Goal: Task Accomplishment & Management: Use online tool/utility

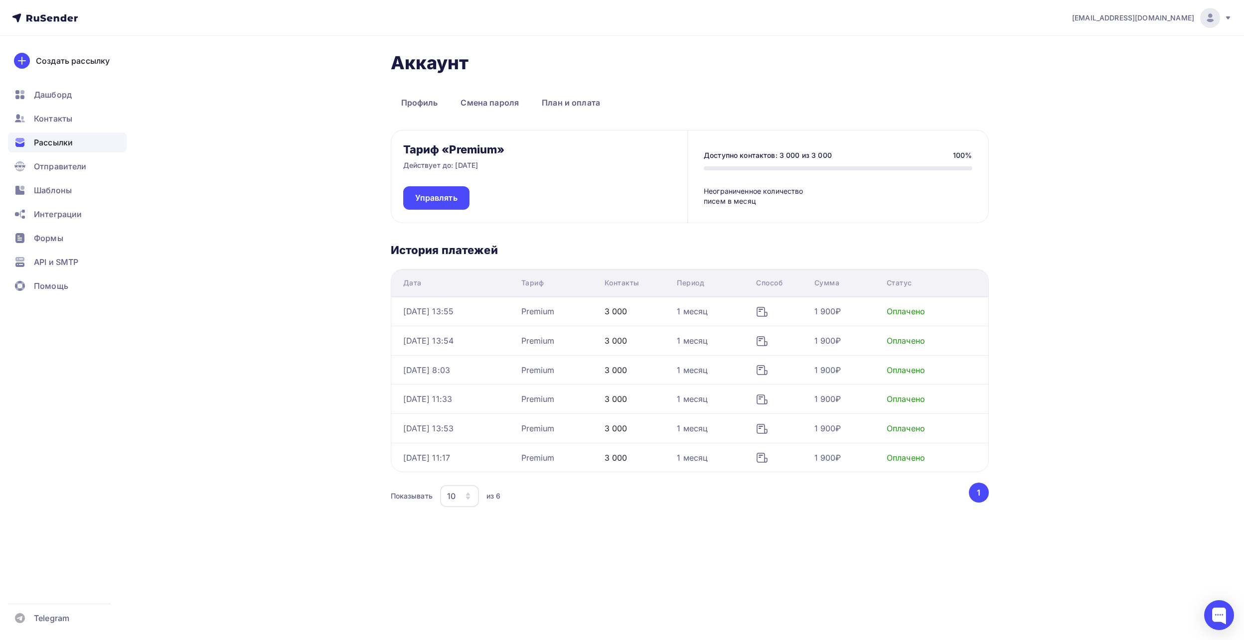
click at [56, 137] on span "Рассылки" at bounding box center [53, 143] width 39 height 12
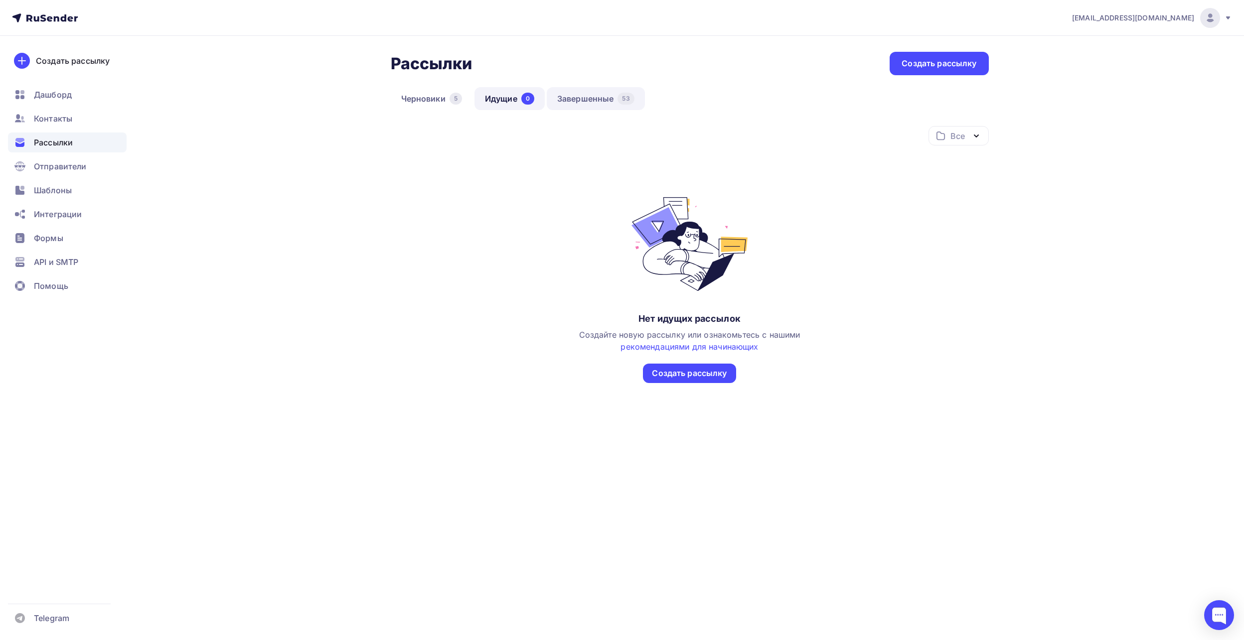
click at [569, 102] on link "Завершенные 53" at bounding box center [596, 98] width 98 height 23
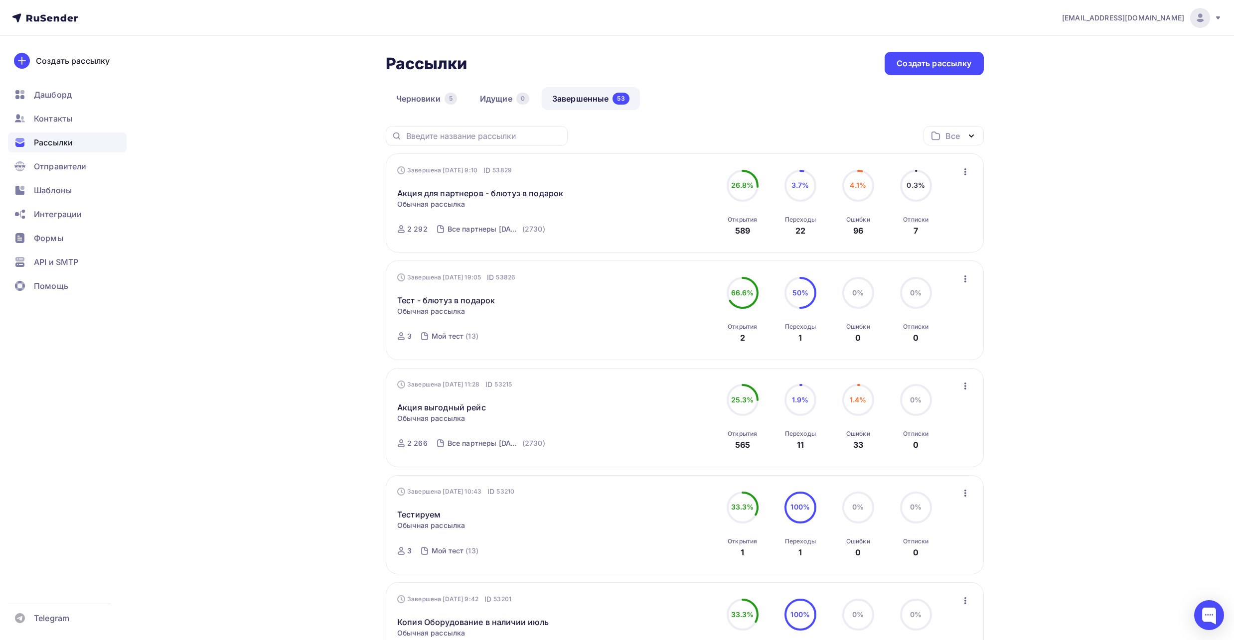
click at [962, 168] on icon "button" at bounding box center [965, 172] width 12 height 12
click at [943, 236] on div "Копировать в новую" at bounding box center [920, 238] width 102 height 12
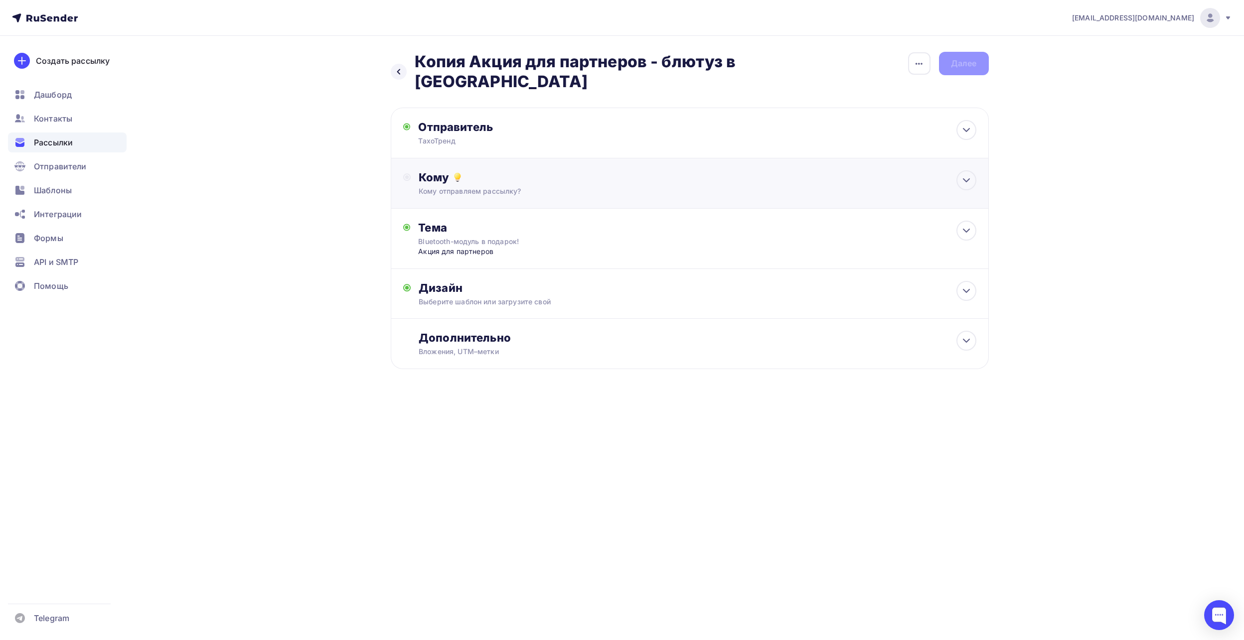
click at [527, 186] on div "Кому отправляем рассылку?" at bounding box center [670, 191] width 502 height 10
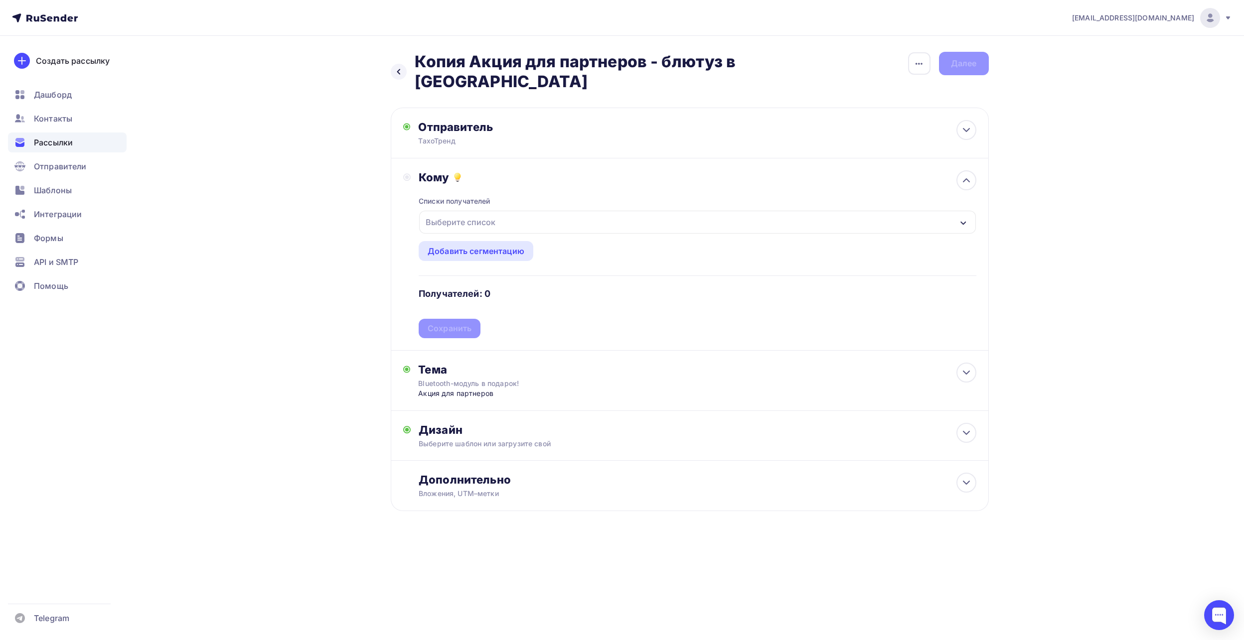
click at [503, 211] on div "Выберите список" at bounding box center [697, 222] width 556 height 23
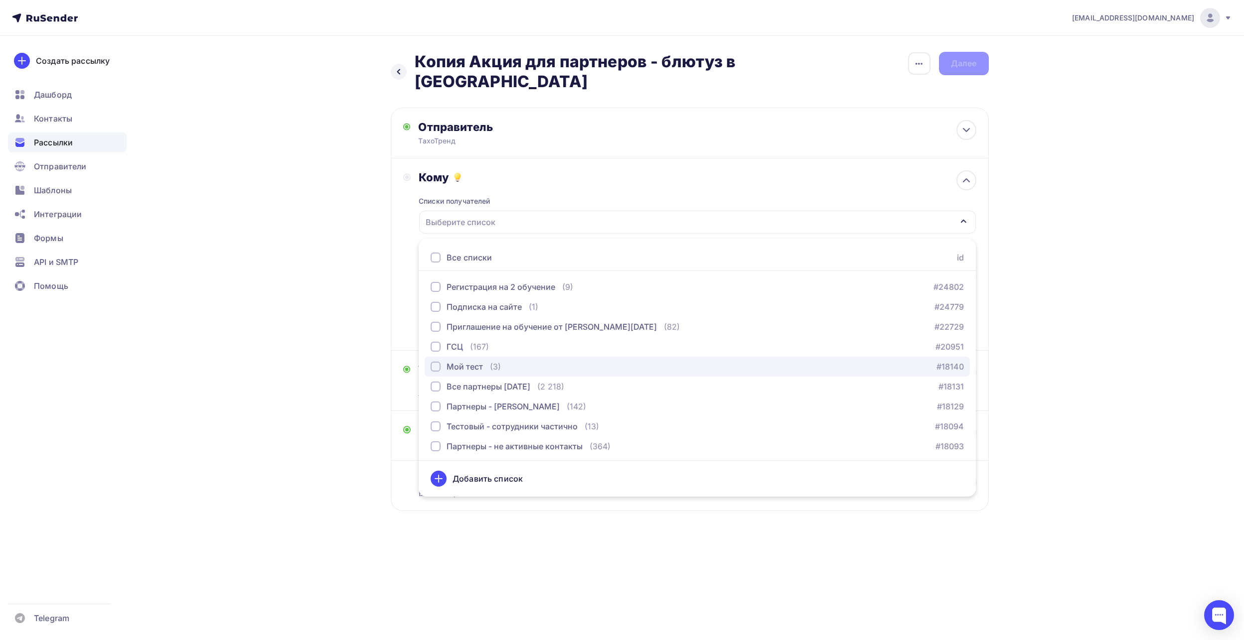
click at [434, 362] on div "button" at bounding box center [436, 367] width 10 height 10
click at [489, 530] on div "Назад Копия Акция для партнеров - блютуз в подарок Копия Акция для партнеров - …" at bounding box center [622, 306] width 817 height 540
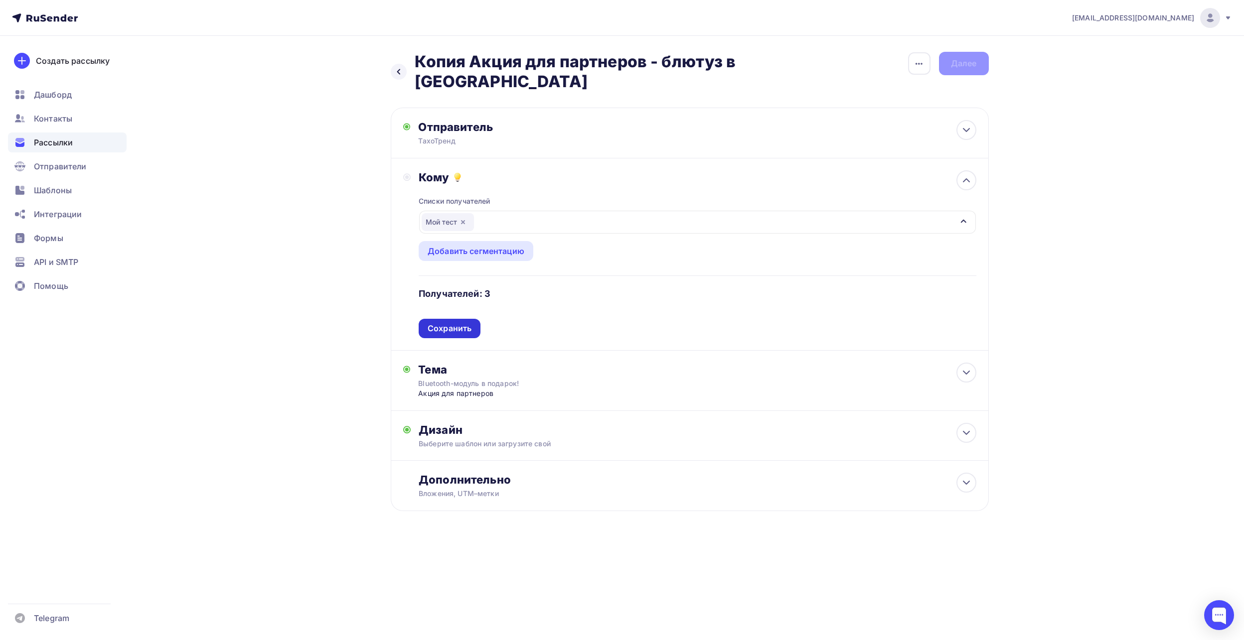
click at [464, 323] on div "Сохранить" at bounding box center [450, 328] width 44 height 11
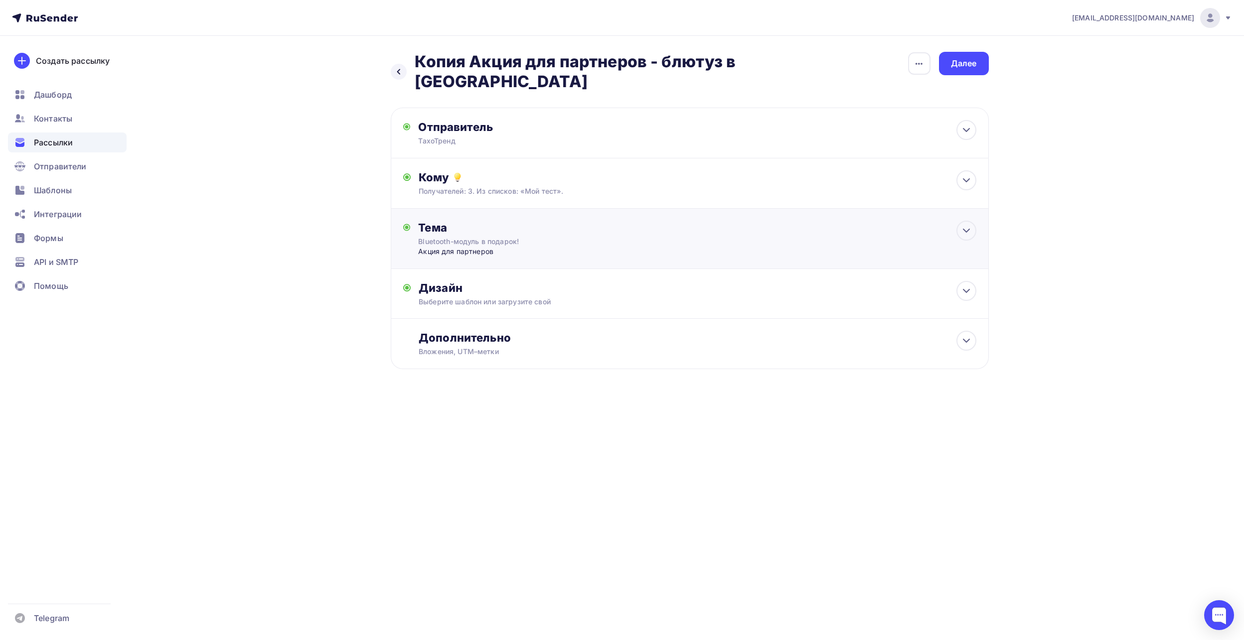
click at [528, 247] on div "Акция для партнеров" at bounding box center [516, 252] width 197 height 10
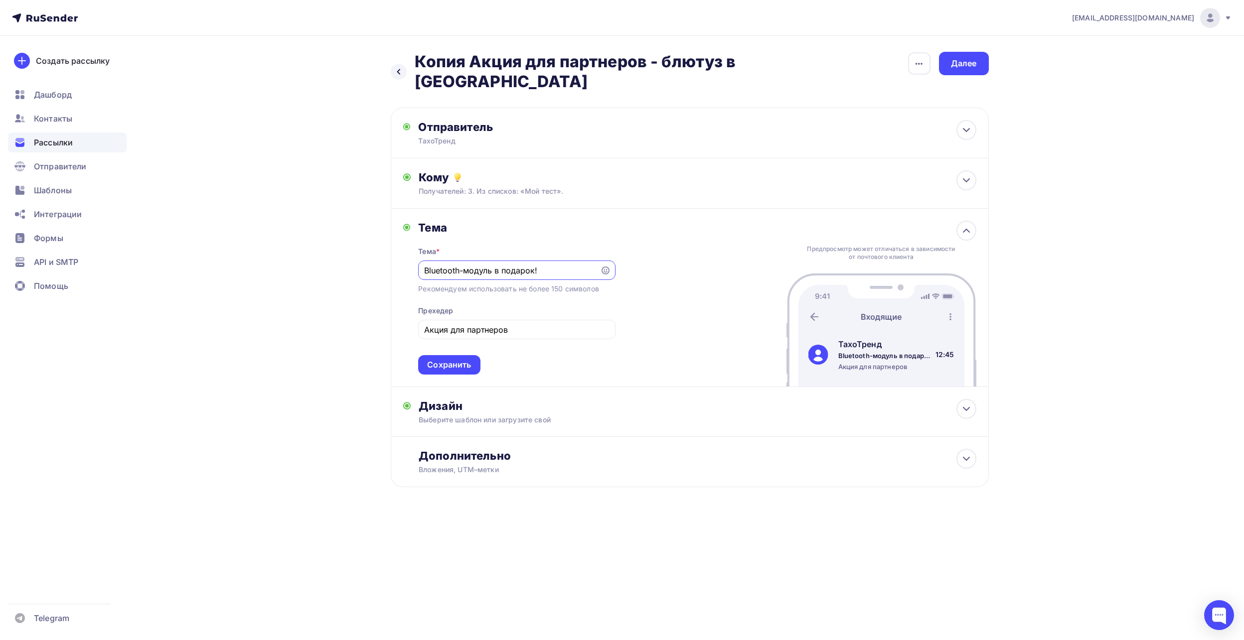
drag, startPoint x: 537, startPoint y: 250, endPoint x: 400, endPoint y: 252, distance: 137.6
click at [400, 252] on div "Тема Тема * Bluetooth-модуль в подарок! Рекомендуем использовать не более 150 с…" at bounding box center [690, 298] width 598 height 178
type input "Открыта регистрация на конференцию"
drag, startPoint x: 527, startPoint y: 311, endPoint x: 405, endPoint y: 307, distance: 122.2
click at [405, 307] on div "Тема Тема * Открыта регистрация на конференцию Рекомендуем использовать не боле…" at bounding box center [509, 298] width 212 height 154
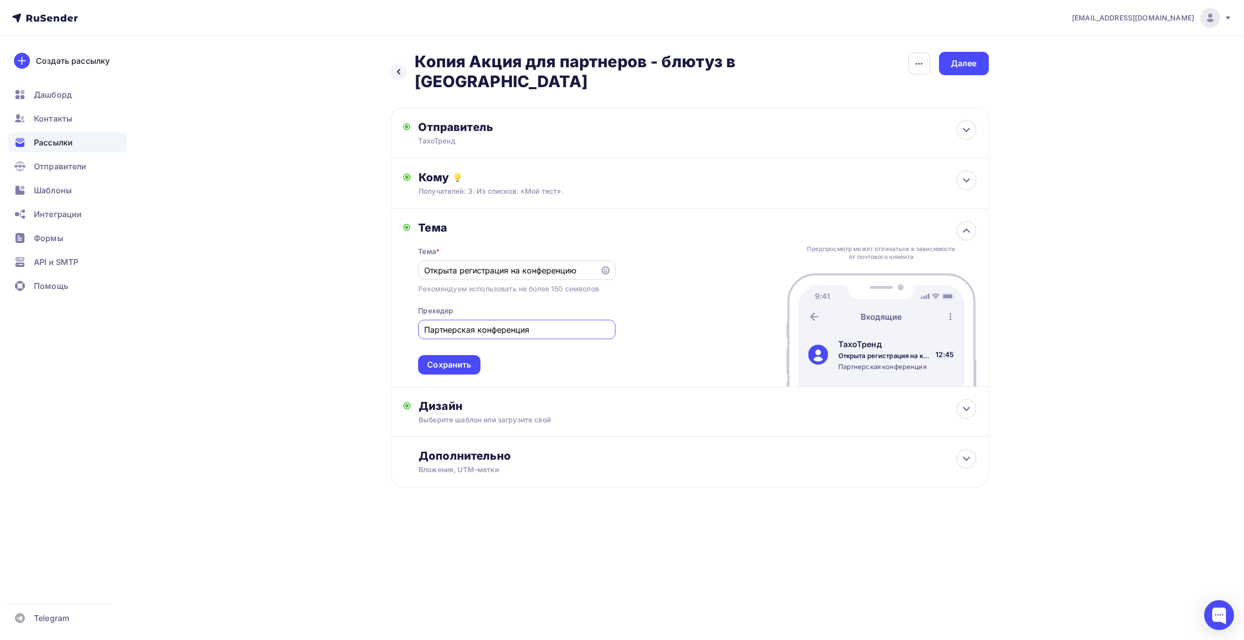
type input "Партнерская конференция"
click at [555, 265] on input "Открыта регистрация на конференцию" at bounding box center [509, 271] width 170 height 12
click at [523, 265] on input "Открыта регистрация на конференцию" at bounding box center [509, 271] width 170 height 12
click at [577, 265] on input "Открыта регистрация на конференцию" at bounding box center [509, 271] width 170 height 12
click at [575, 563] on div "mail@tahotrend.ru Аккаунт Тарифы Выйти Создать рассылку Дашборд Контакты Рассыл…" at bounding box center [622, 320] width 1244 height 640
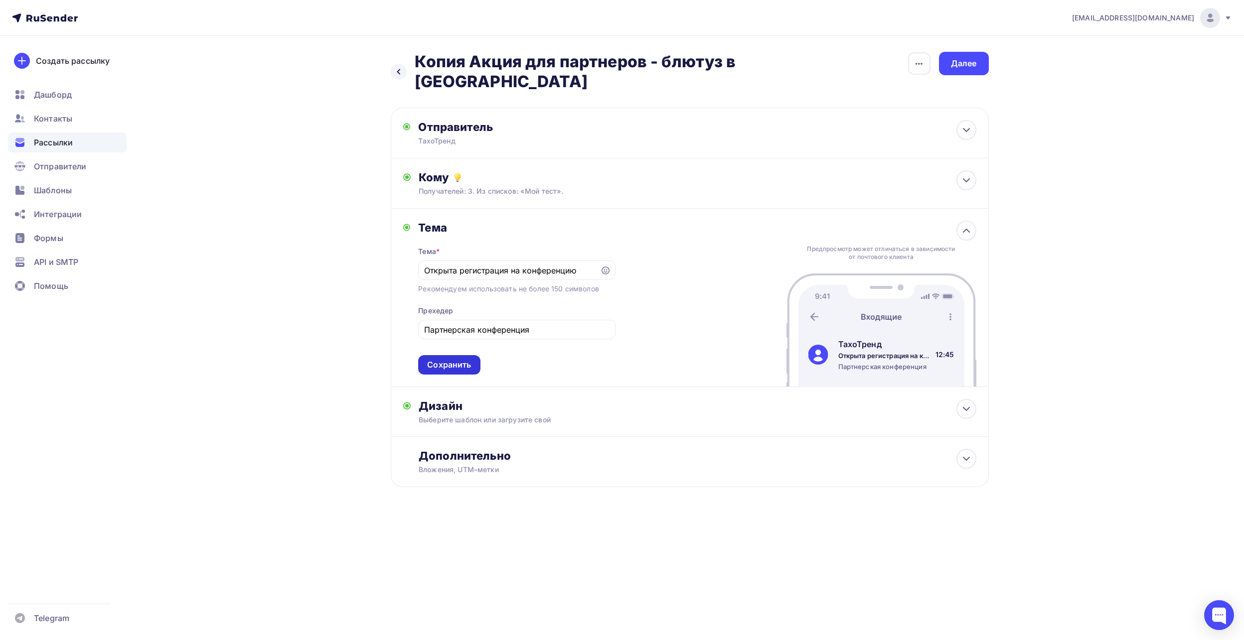
click at [467, 359] on div "Сохранить" at bounding box center [449, 364] width 44 height 11
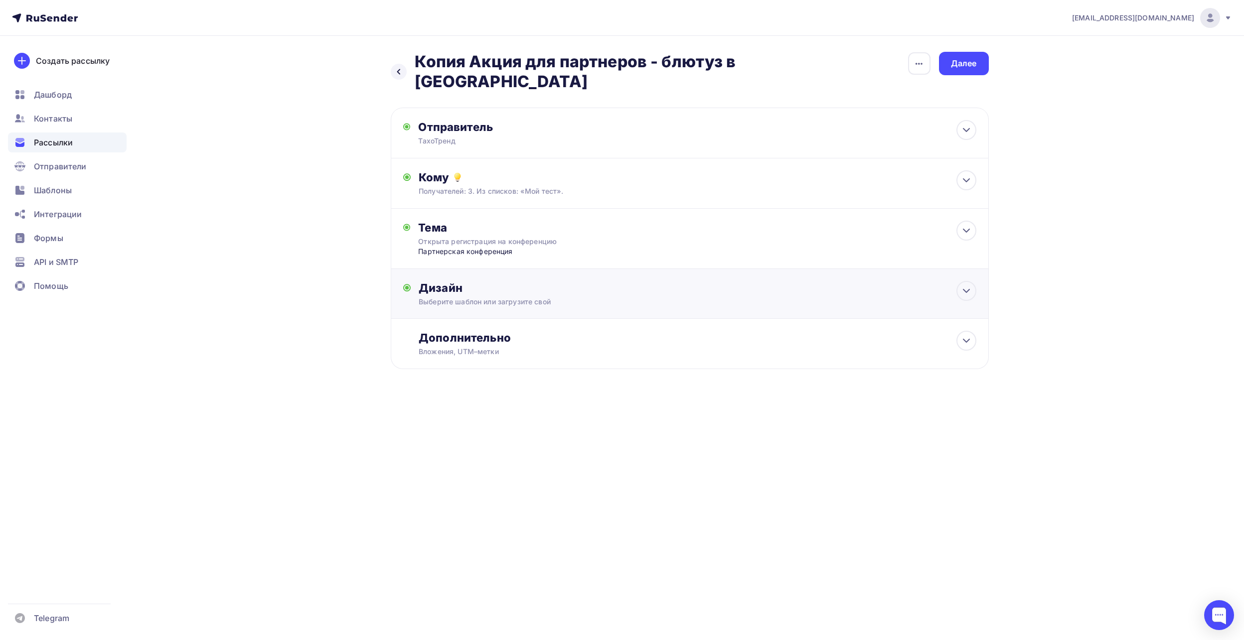
click at [503, 297] on div "Выберите шаблон или загрузите свой" at bounding box center [670, 302] width 502 height 10
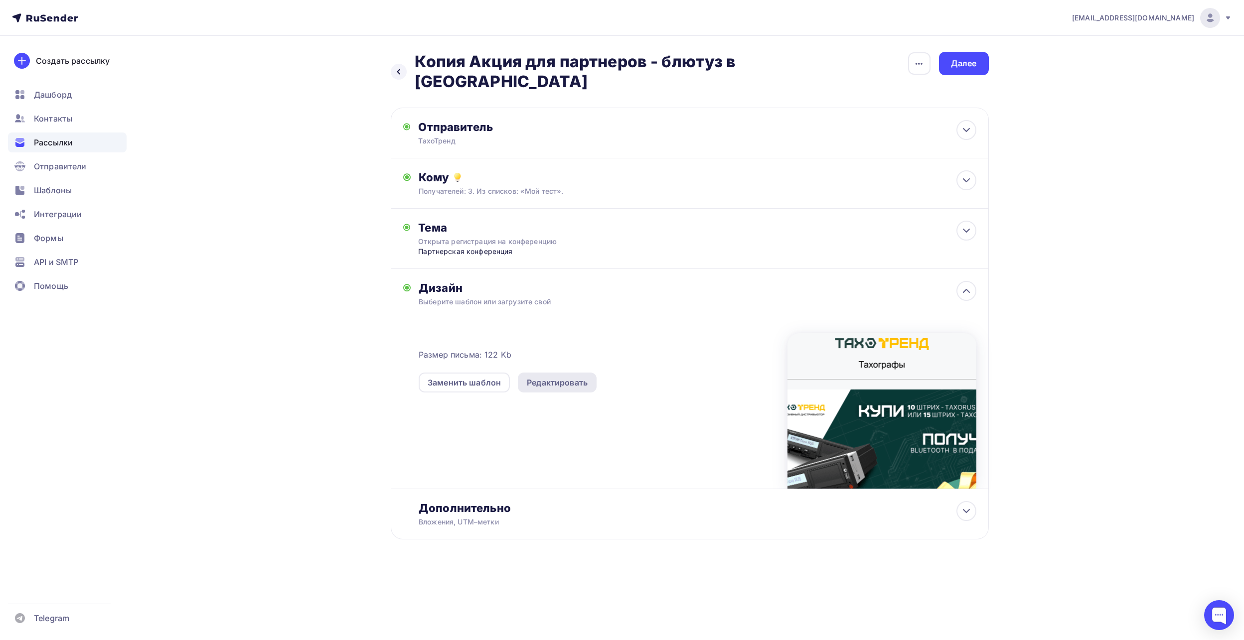
click at [578, 377] on div "Редактировать" at bounding box center [557, 383] width 61 height 12
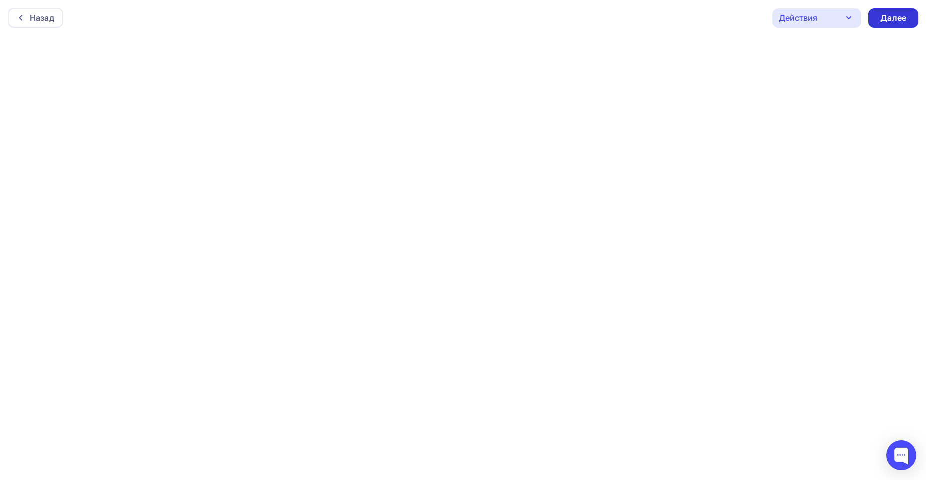
click at [893, 21] on div "Далее" at bounding box center [893, 17] width 26 height 11
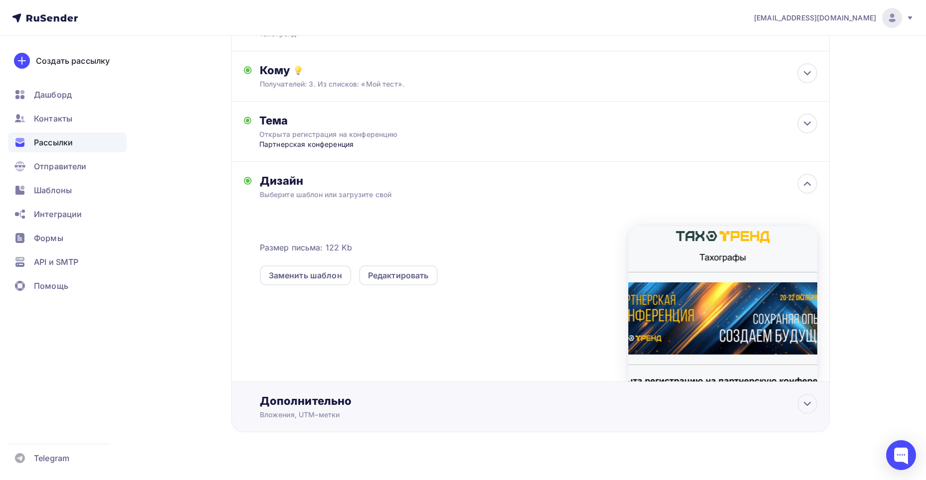
click at [314, 394] on div "Дополнительно" at bounding box center [538, 401] width 557 height 14
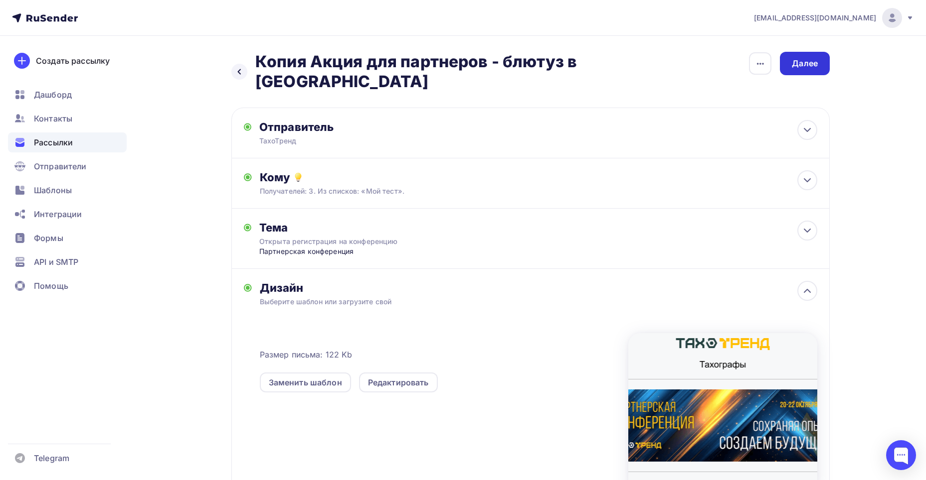
click at [801, 67] on div "Далее" at bounding box center [805, 63] width 26 height 11
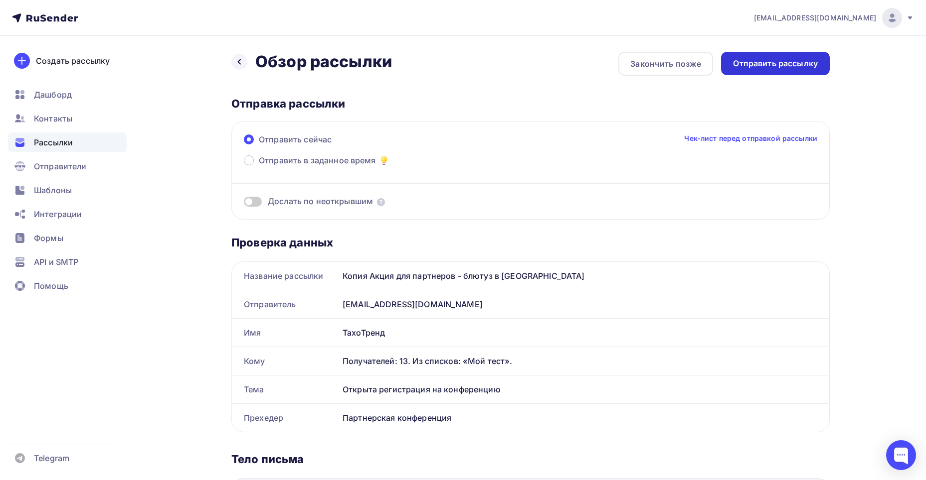
click at [758, 73] on div "Отправить рассылку" at bounding box center [775, 63] width 109 height 23
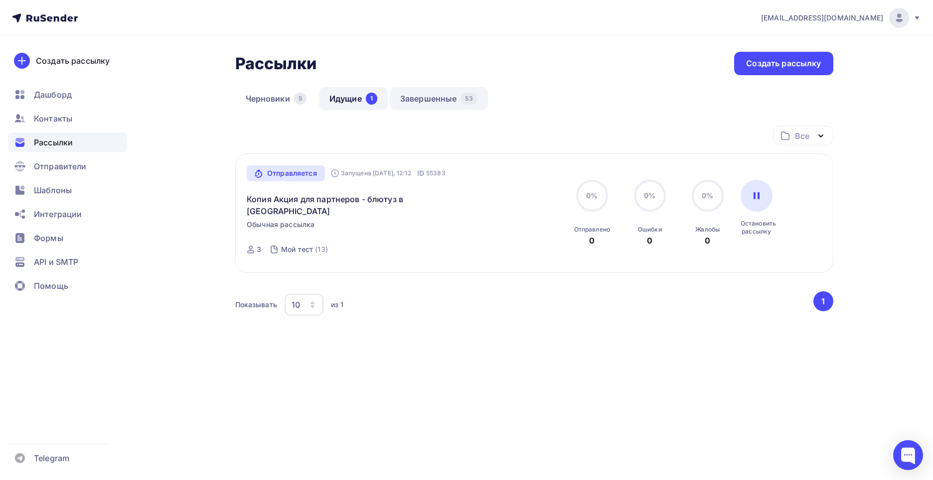
click at [423, 96] on link "Завершенные 53" at bounding box center [439, 98] width 98 height 23
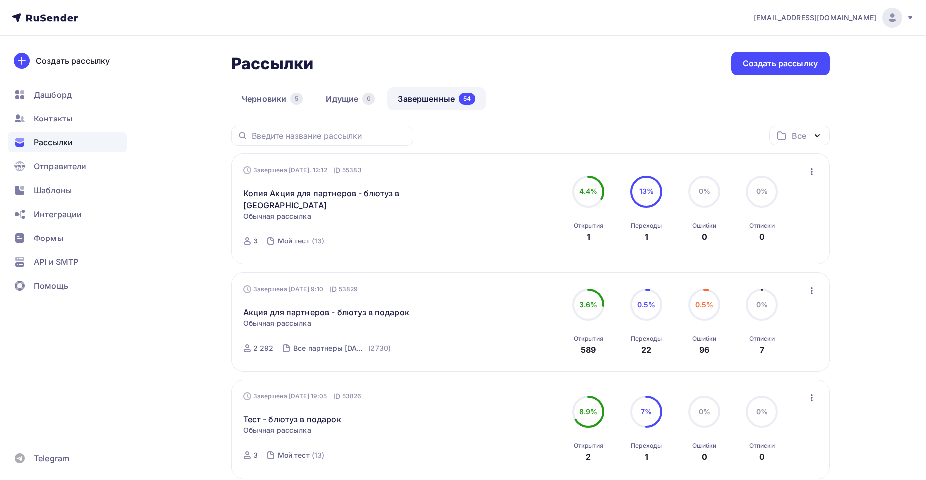
click at [816, 174] on icon "button" at bounding box center [811, 172] width 12 height 12
click at [780, 240] on div "Копировать в новую" at bounding box center [766, 238] width 102 height 12
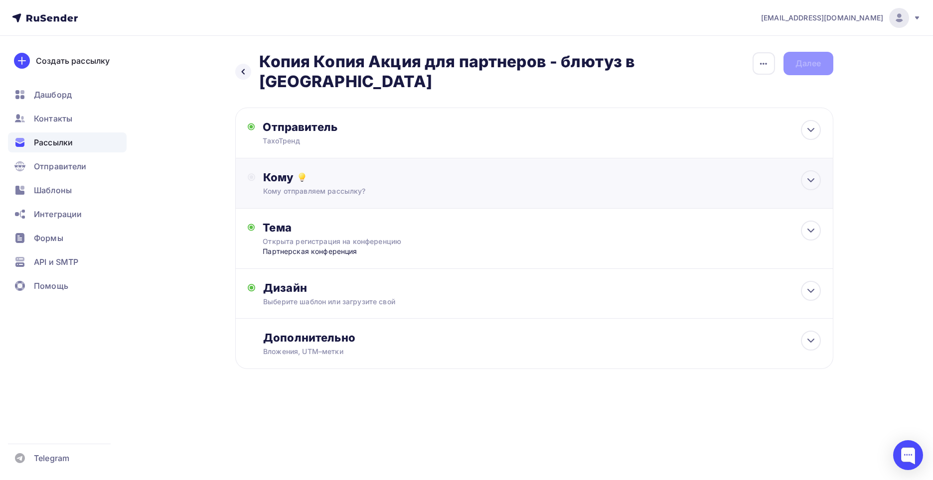
click at [358, 170] on div "Кому" at bounding box center [541, 177] width 557 height 14
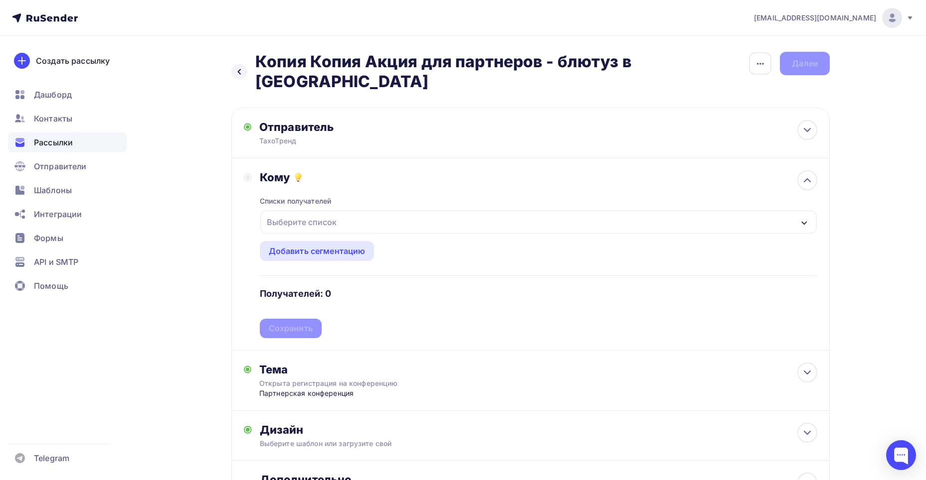
click at [337, 213] on div "Выберите список" at bounding box center [302, 222] width 78 height 18
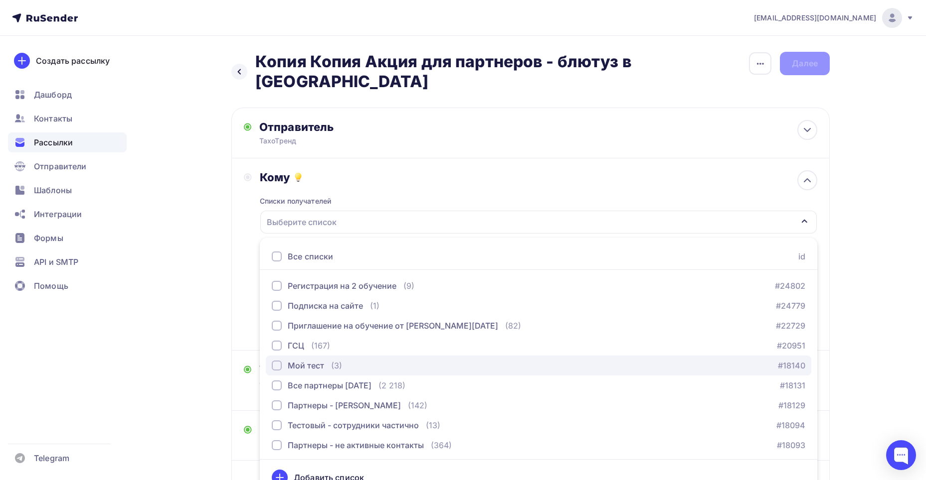
click at [313, 360] on div "Мой тест" at bounding box center [306, 366] width 36 height 12
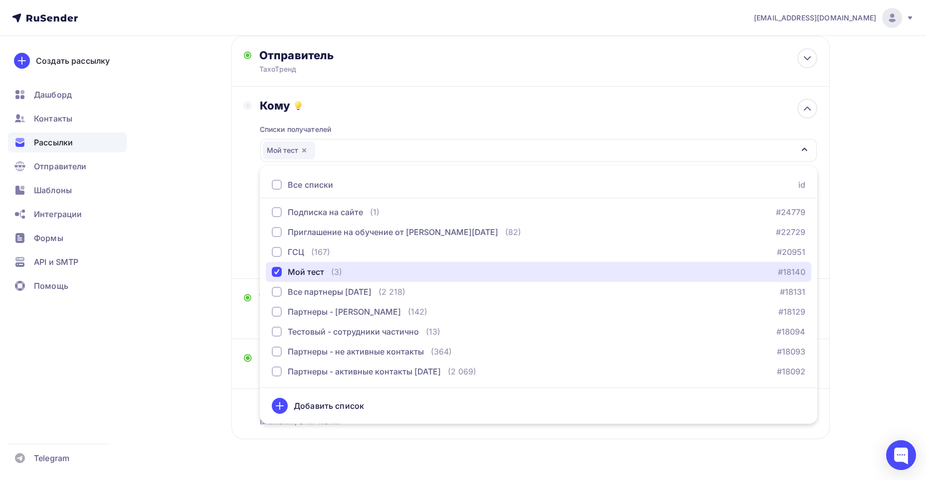
scroll to position [79, 0]
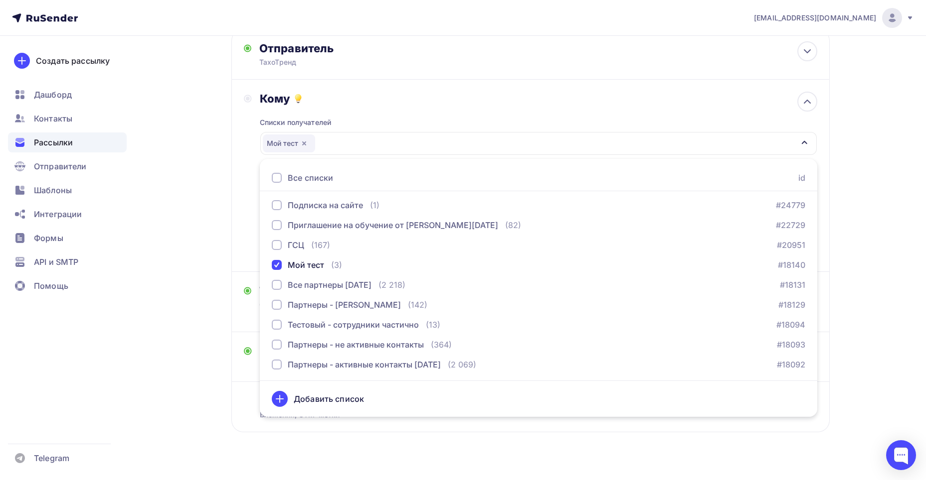
click at [843, 219] on div "Назад Копия Копия Акция для партнеров - блютуз в подарок Копия Копия Акция для …" at bounding box center [462, 227] width 817 height 540
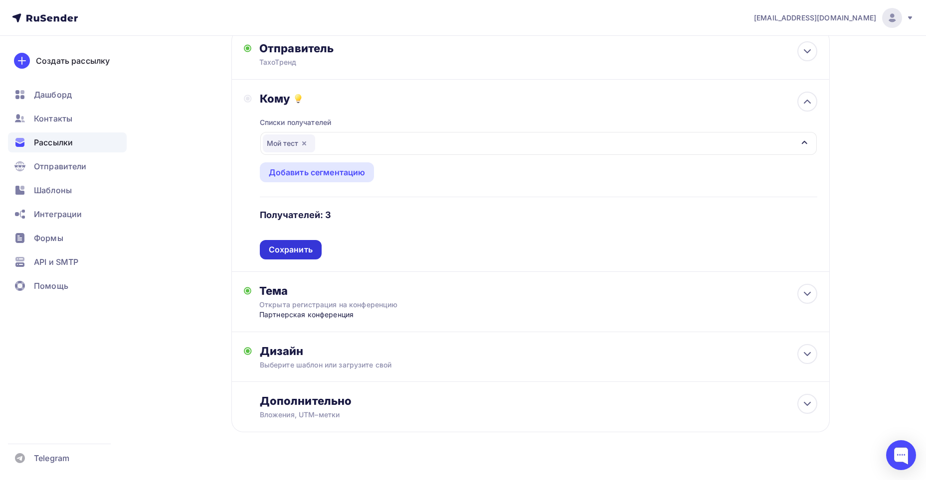
click at [308, 244] on div "Сохранить" at bounding box center [291, 249] width 44 height 11
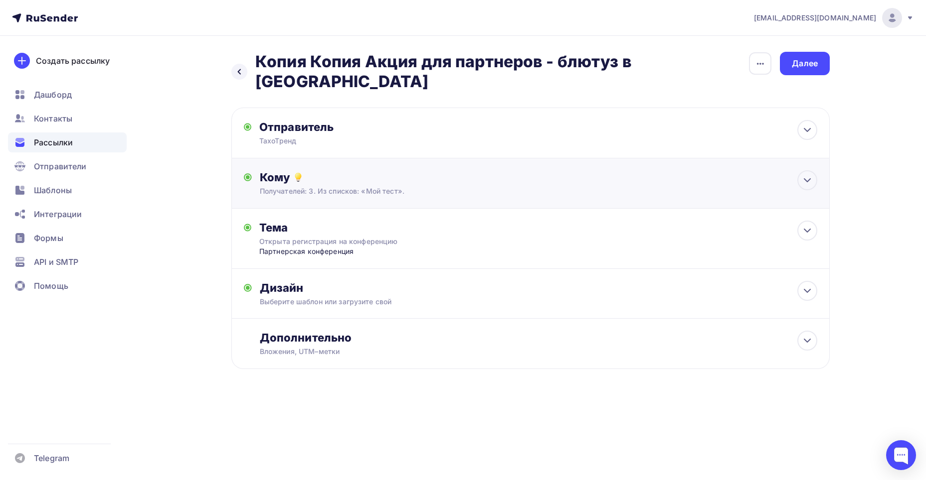
scroll to position [0, 0]
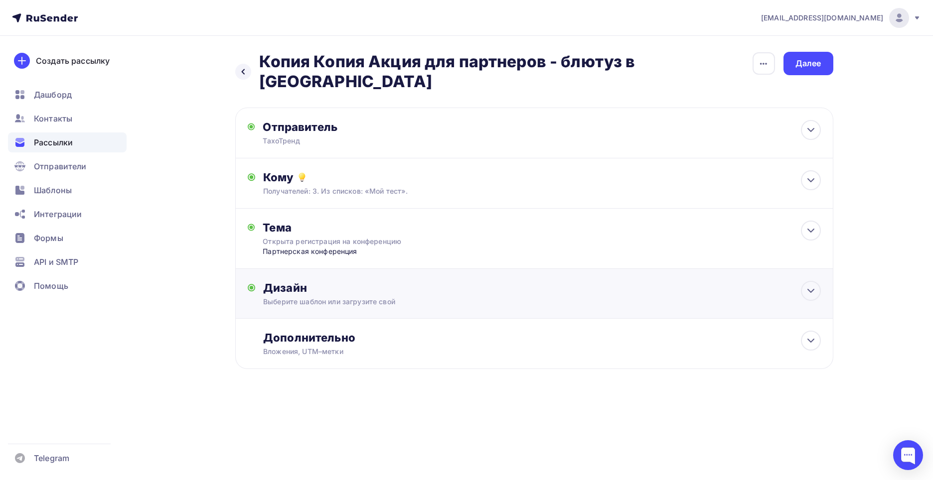
click at [404, 297] on div "Выберите шаблон или загрузите свой" at bounding box center [514, 302] width 502 height 10
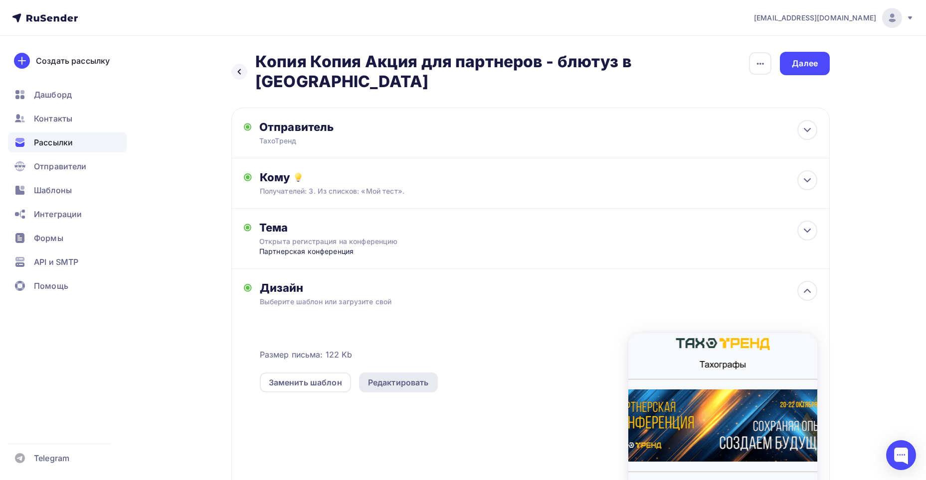
scroll to position [50, 0]
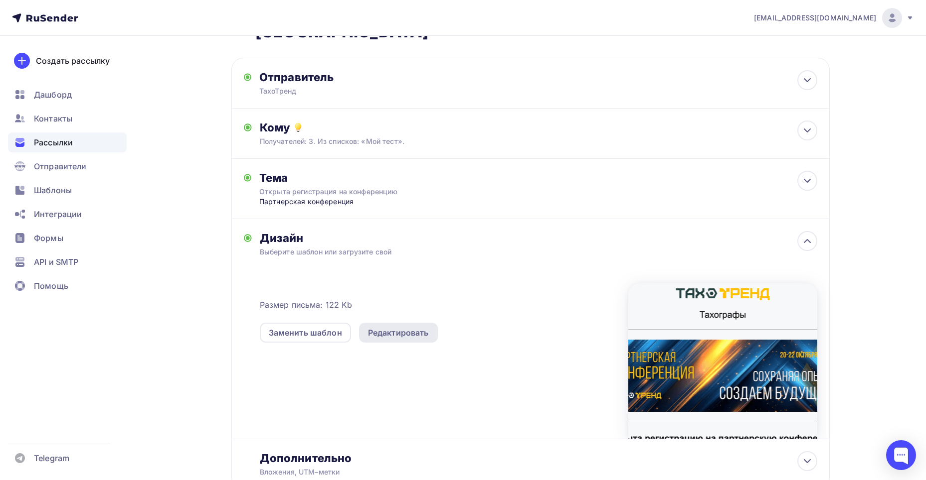
click at [403, 327] on div "Редактировать" at bounding box center [398, 333] width 61 height 12
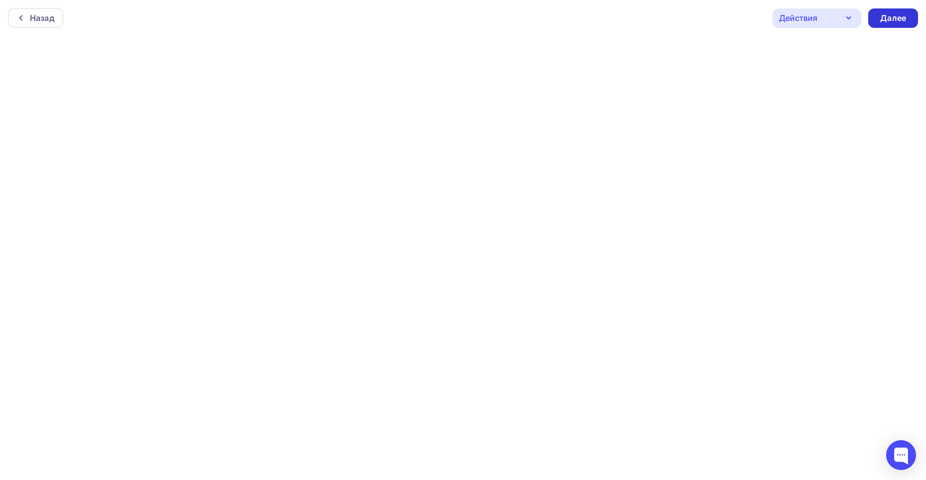
click at [899, 16] on div "Далее" at bounding box center [893, 17] width 26 height 11
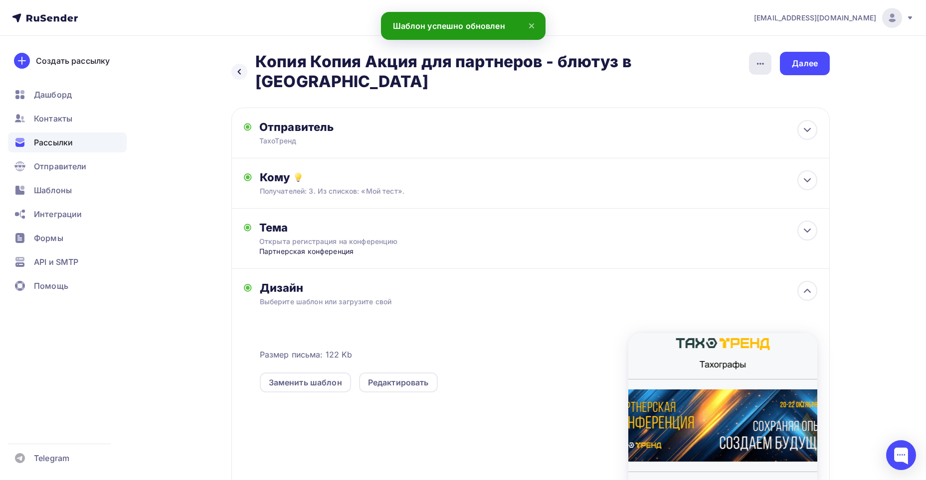
click at [766, 62] on div "button" at bounding box center [760, 63] width 22 height 22
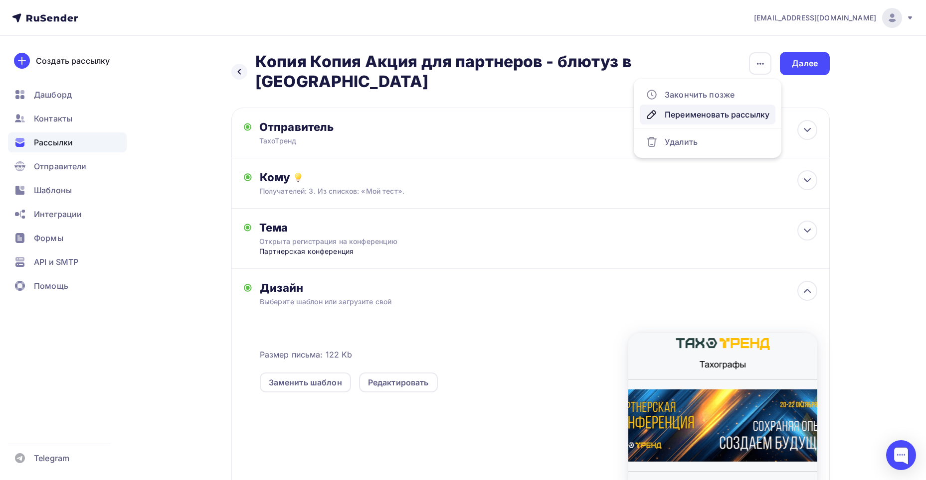
click at [708, 117] on div "Переименовать рассылку" at bounding box center [707, 115] width 124 height 12
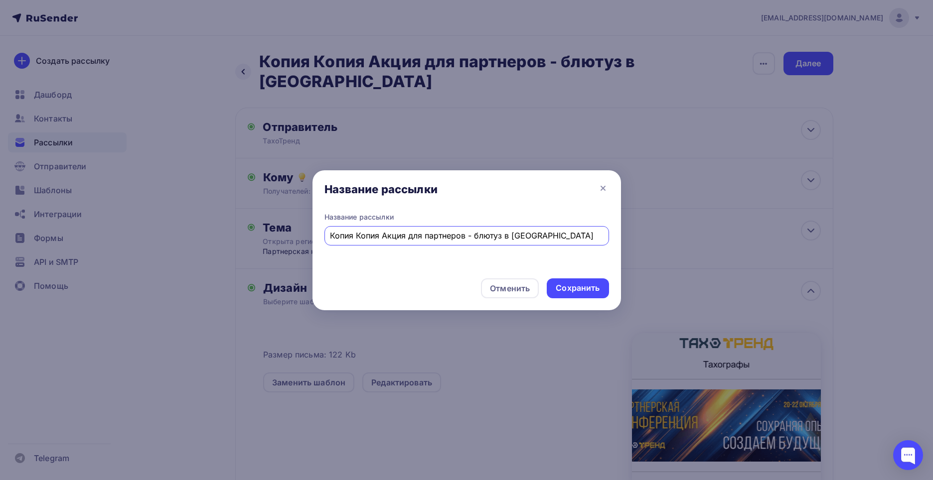
drag, startPoint x: 544, startPoint y: 240, endPoint x: 159, endPoint y: 214, distance: 385.7
click at [159, 214] on div "Название рассылки Название рассылки Копия Копия Акция для партнеров - блютуз в …" at bounding box center [466, 240] width 933 height 480
click at [338, 233] on input "Рагистрация на конференцию - тест" at bounding box center [466, 236] width 273 height 12
type input "Регистрация на конференцию - тест"
click at [588, 289] on div "Сохранить" at bounding box center [578, 288] width 44 height 11
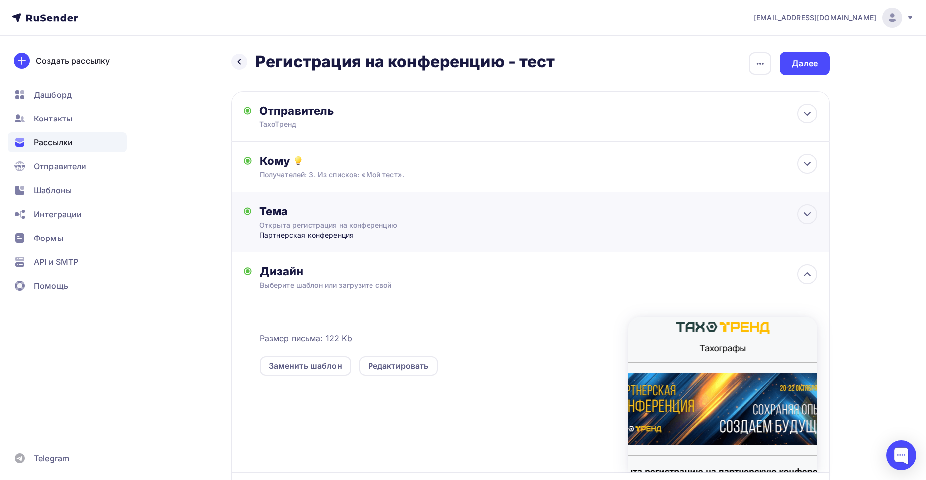
click at [375, 218] on div "Тема Открыта регистрация на конференцию Партнерская конференция Тема * Открыта …" at bounding box center [357, 222] width 197 height 36
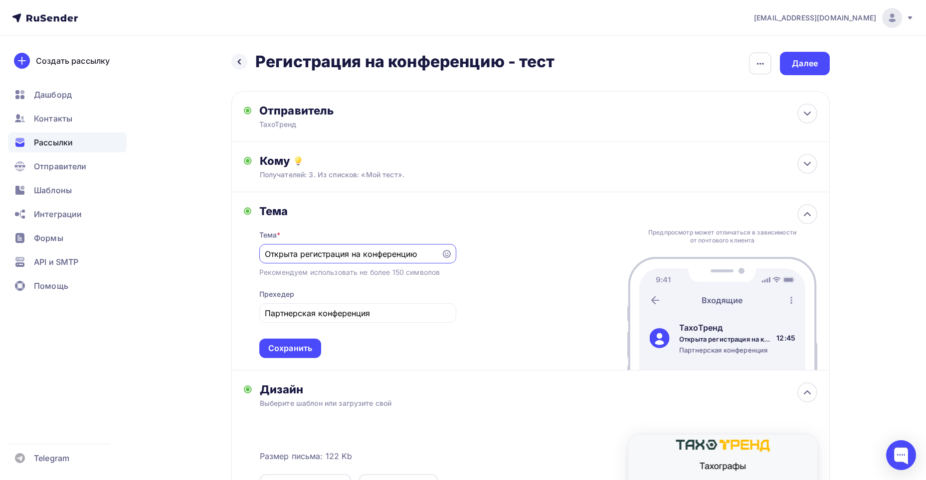
click at [366, 254] on input "Открыта регистрация на конференцию" at bounding box center [350, 254] width 170 height 12
type input "Открыта регистрация на партнерскую конференцию"
click at [372, 313] on input "Партнерская конференция" at bounding box center [357, 314] width 185 height 12
drag, startPoint x: 373, startPoint y: 312, endPoint x: 243, endPoint y: 318, distance: 130.7
click at [243, 318] on div "Тема Тема * Открыта регистрация на партнерскую конференцию Рекомендуем использо…" at bounding box center [530, 281] width 598 height 178
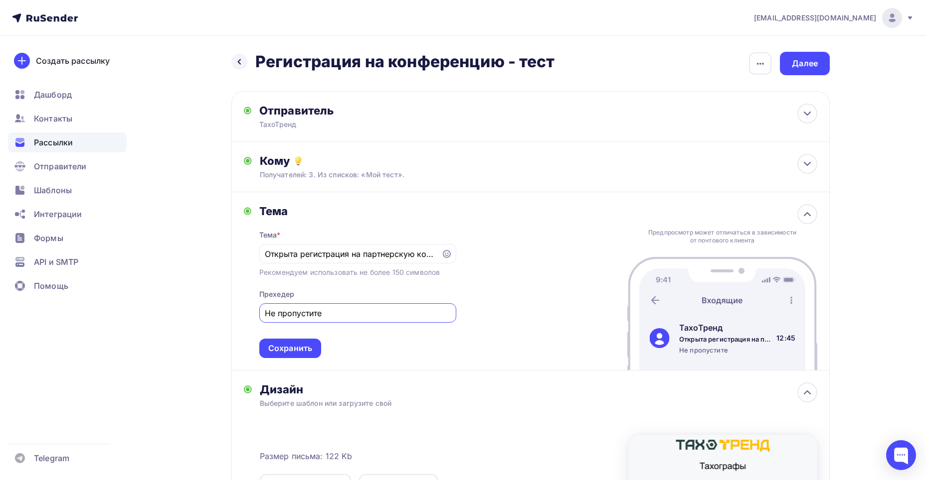
type input "Не пропустите"
click at [382, 338] on div "Тема * Открыта регистрация на партнерскую конференцию Рекомендуем использовать …" at bounding box center [357, 288] width 197 height 140
click at [296, 347] on div "Сохранить" at bounding box center [290, 348] width 44 height 11
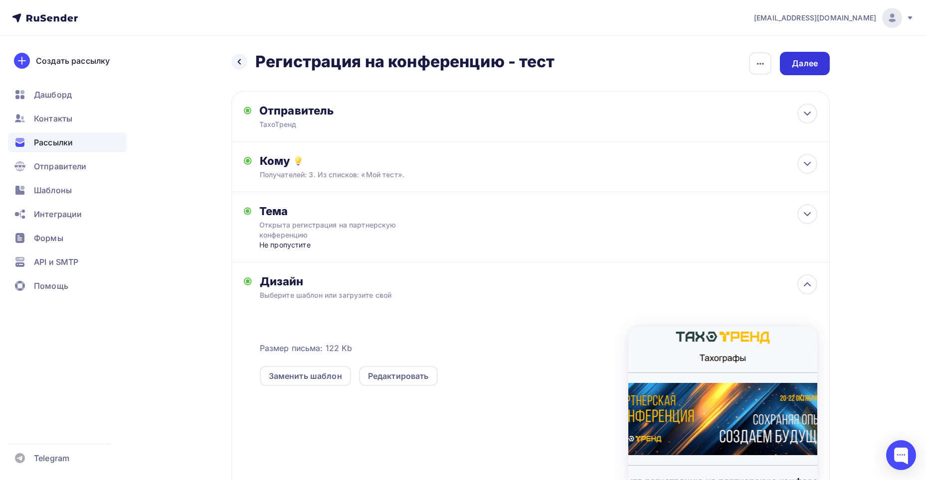
click at [795, 62] on div "Далее" at bounding box center [805, 63] width 26 height 11
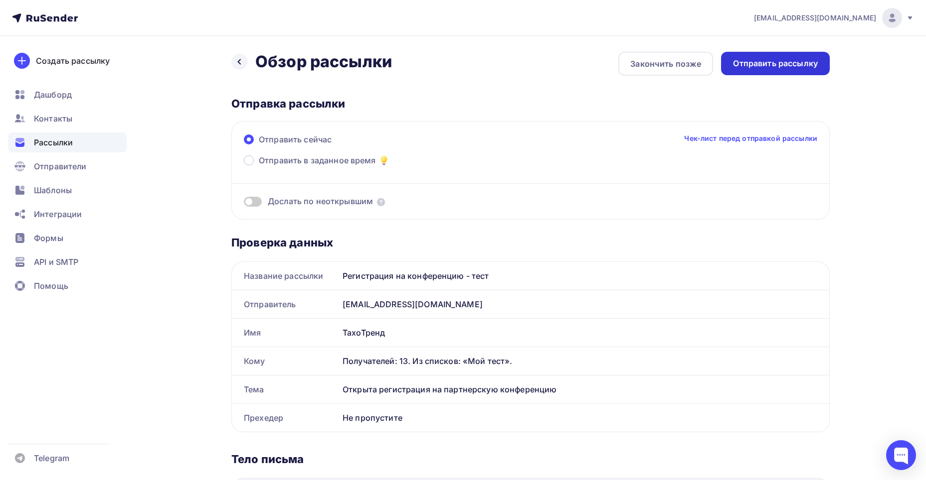
click at [735, 69] on div "Отправить рассылку" at bounding box center [775, 63] width 85 height 11
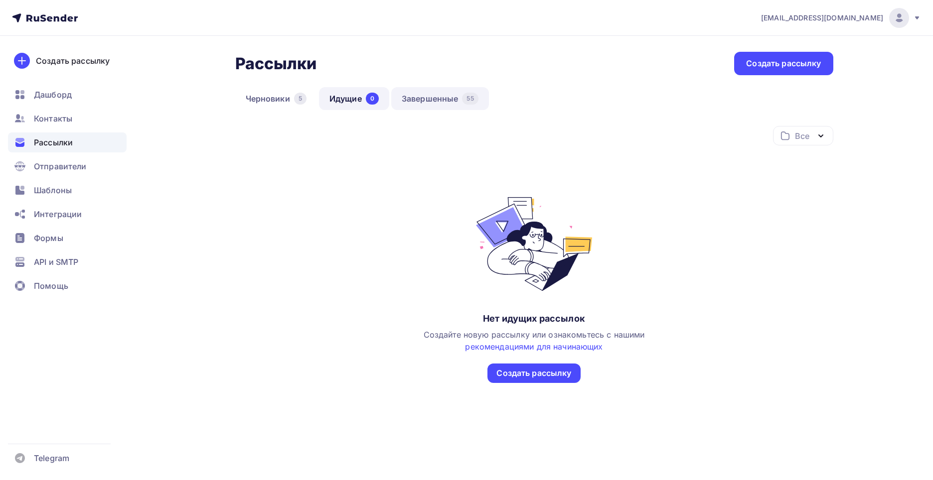
click at [414, 102] on link "Завершенные 55" at bounding box center [440, 98] width 98 height 23
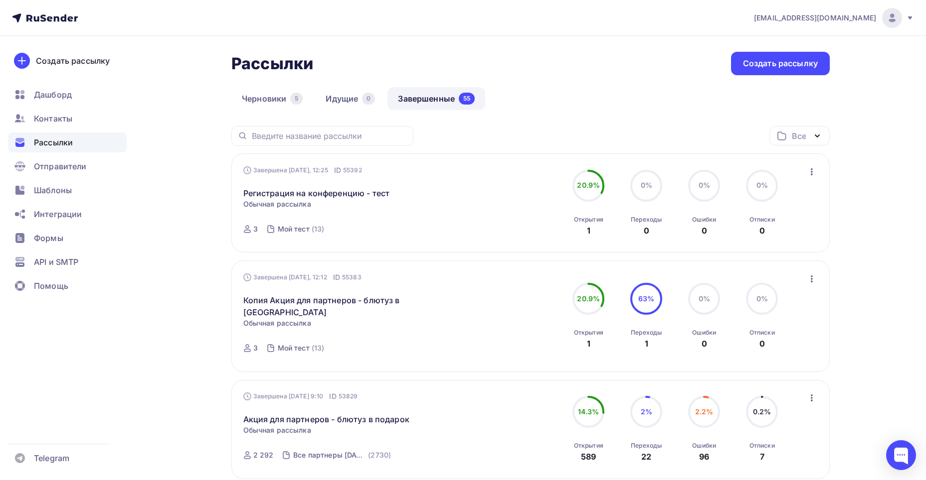
click at [816, 171] on icon "button" at bounding box center [811, 172] width 12 height 12
click at [765, 238] on div "Копировать в новую" at bounding box center [766, 238] width 102 height 12
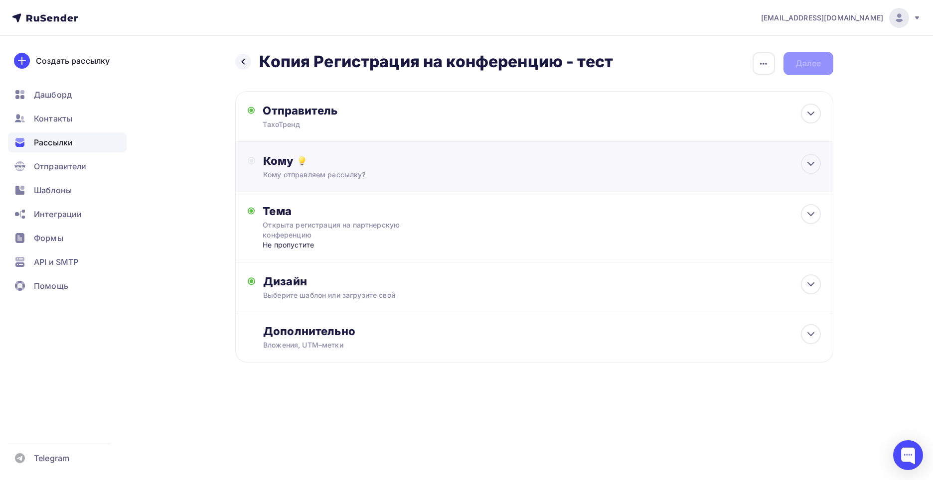
click at [339, 168] on div "Кому Кому отправляем рассылку? Списки получателей Выберите список Все списки id…" at bounding box center [541, 167] width 557 height 26
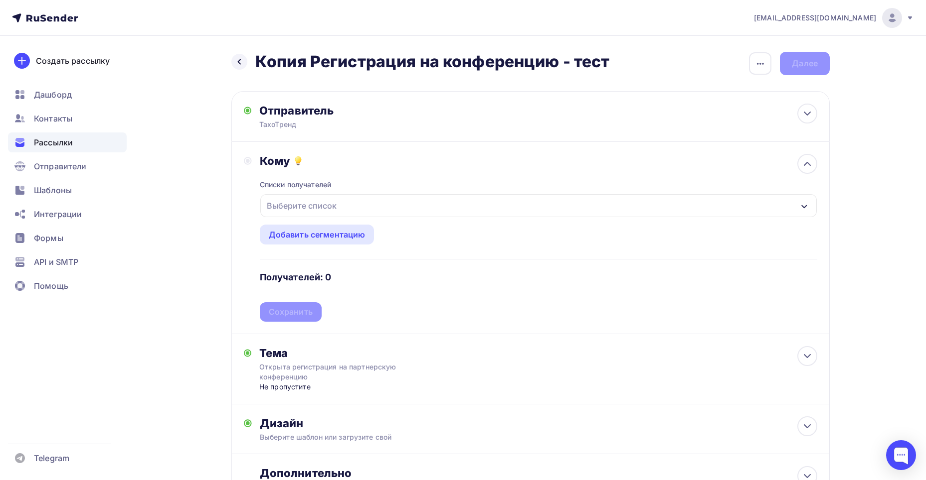
click at [320, 201] on div "Выберите список" at bounding box center [302, 206] width 78 height 18
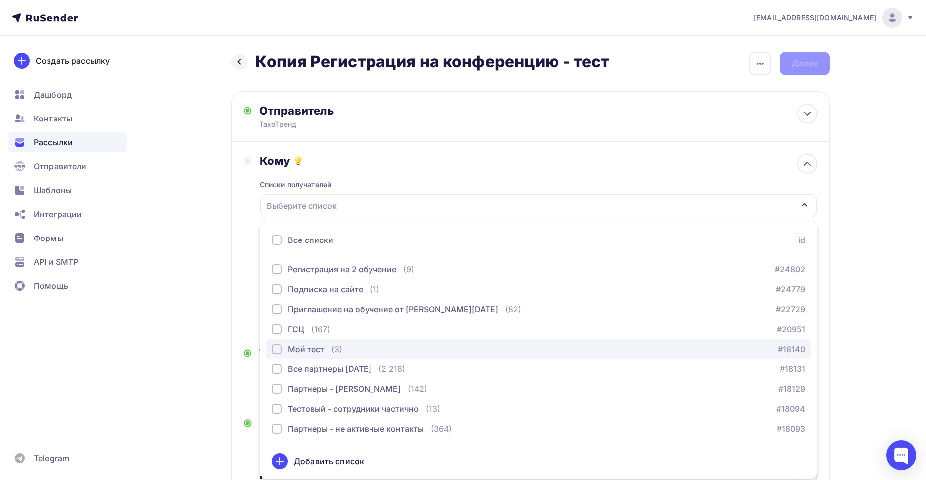
click at [284, 345] on div "Мой тест" at bounding box center [298, 349] width 52 height 12
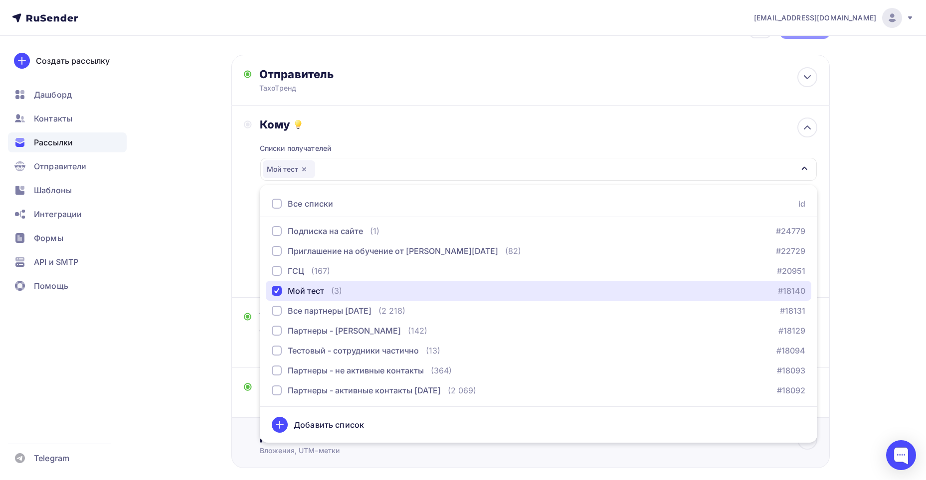
scroll to position [89, 0]
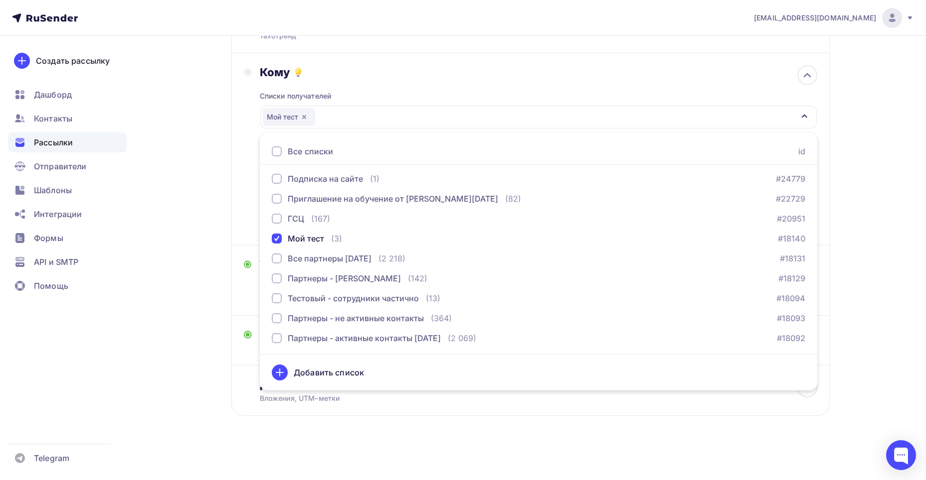
click at [857, 301] on div "Назад Копия Регистрация на конференцию - тест Копия Регистрация на конференцию …" at bounding box center [462, 213] width 817 height 533
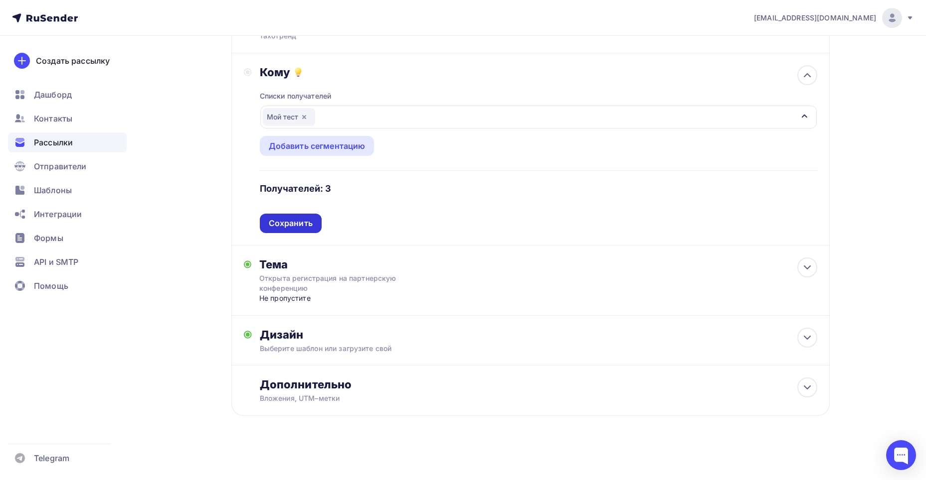
click at [304, 223] on div "Сохранить" at bounding box center [291, 223] width 44 height 11
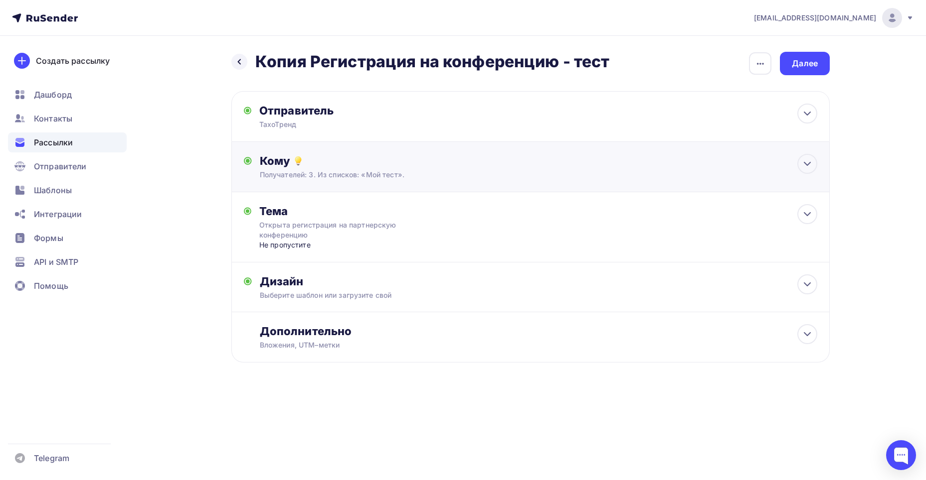
scroll to position [0, 0]
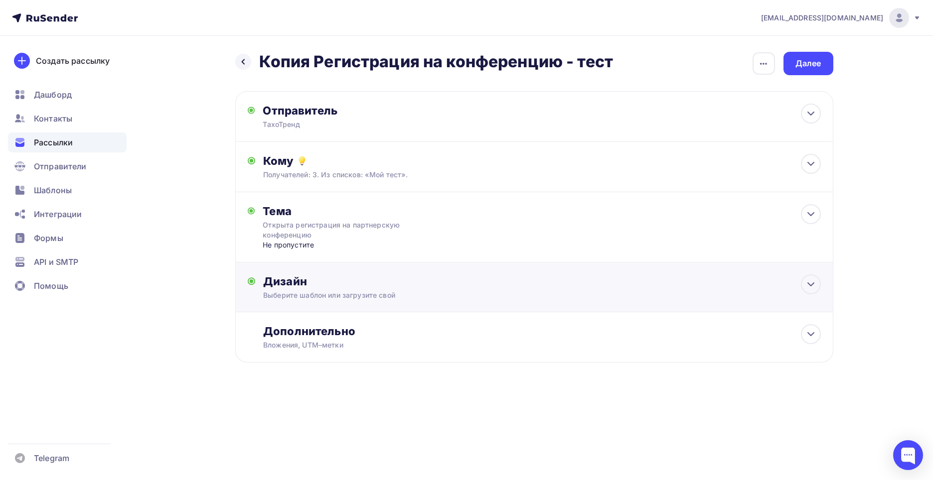
click at [359, 306] on div "Дизайн Выберите шаблон или загрузите свой Размер письма: 122 Kb Заменить шаблон…" at bounding box center [534, 293] width 573 height 37
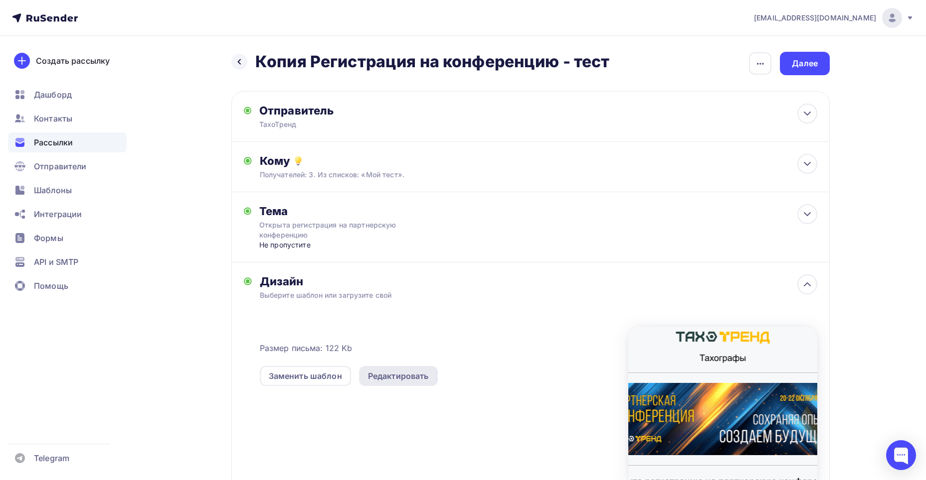
click at [416, 372] on div "Редактировать" at bounding box center [398, 376] width 61 height 12
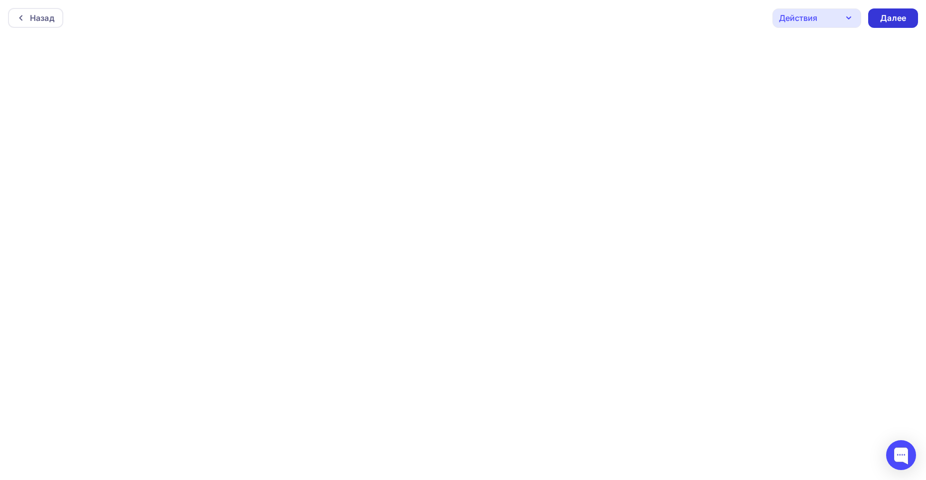
click at [883, 19] on div "Далее" at bounding box center [893, 17] width 26 height 11
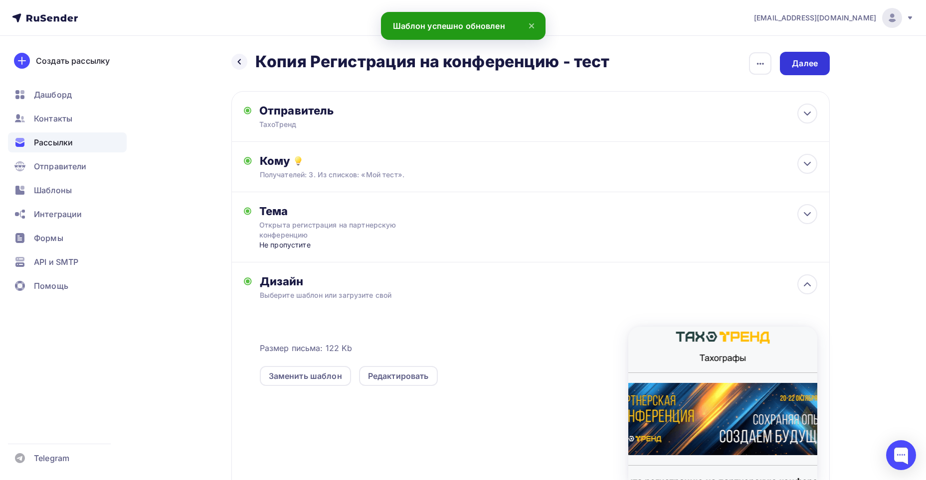
click at [808, 68] on div "Далее" at bounding box center [805, 63] width 26 height 11
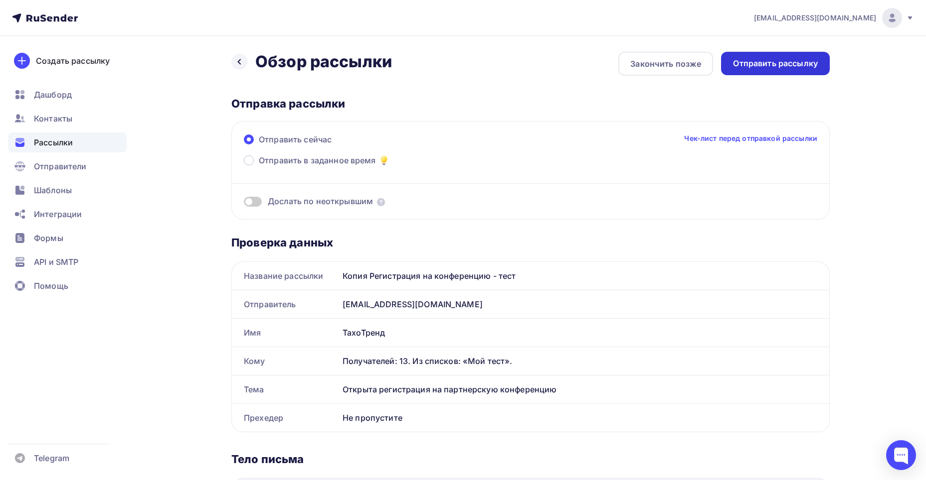
click at [769, 65] on div "Отправить рассылку" at bounding box center [775, 63] width 85 height 11
